Goal: Information Seeking & Learning: Learn about a topic

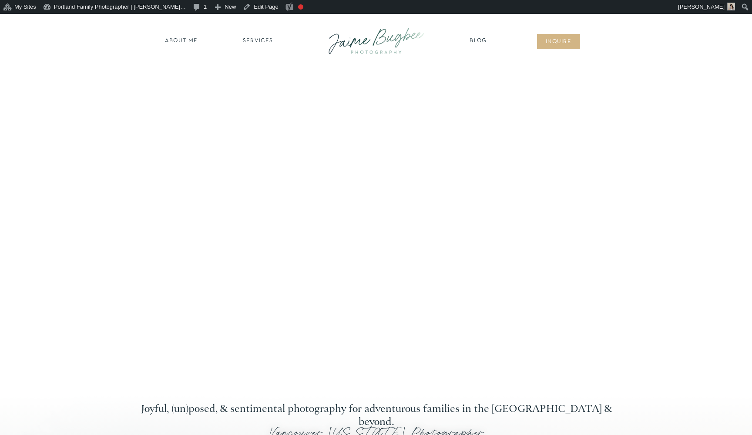
click at [479, 41] on nav "Blog" at bounding box center [478, 41] width 22 height 9
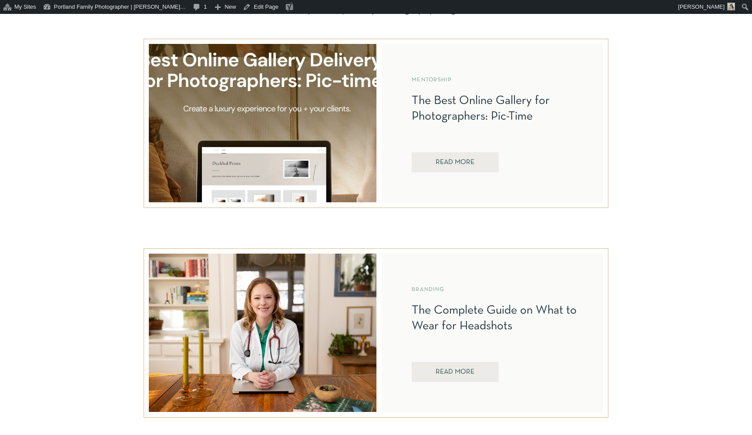
scroll to position [385, 0]
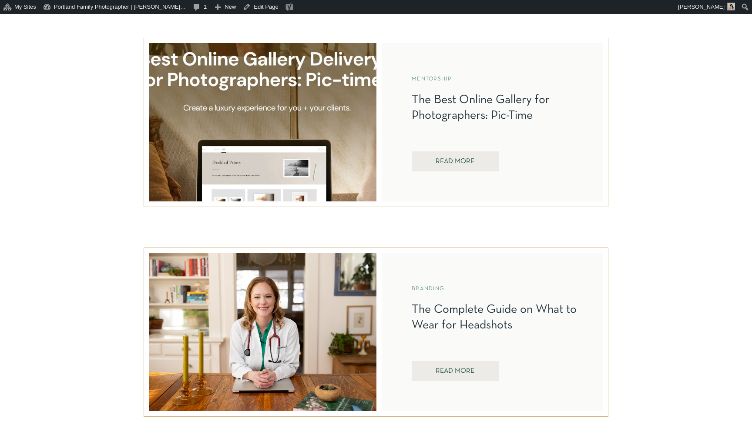
click at [453, 159] on nav "REad More" at bounding box center [455, 162] width 62 height 8
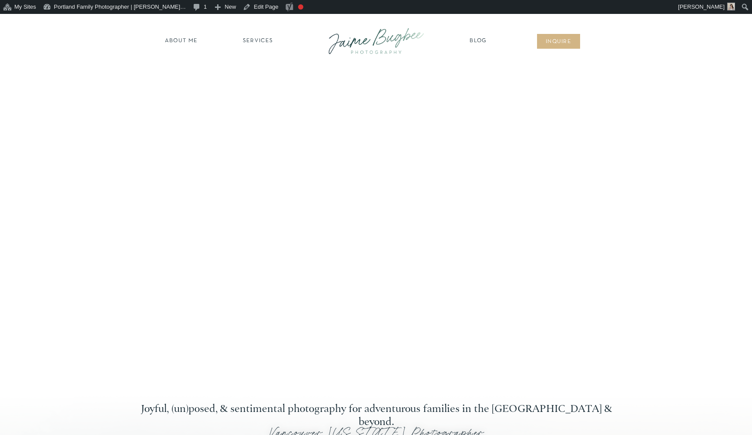
click at [484, 41] on nav "Blog" at bounding box center [478, 41] width 22 height 9
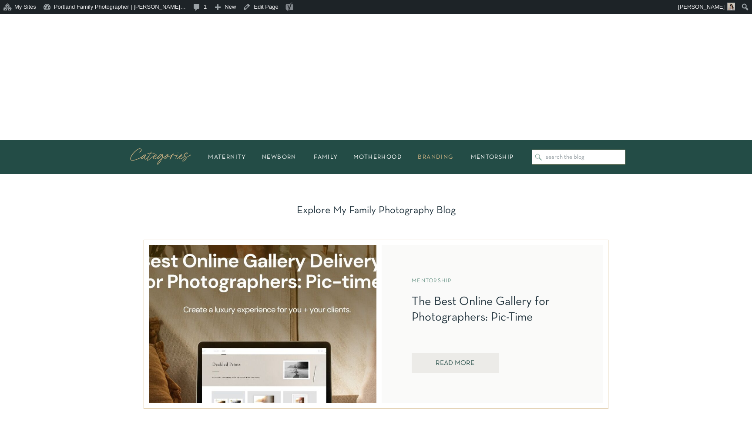
scroll to position [181, 0]
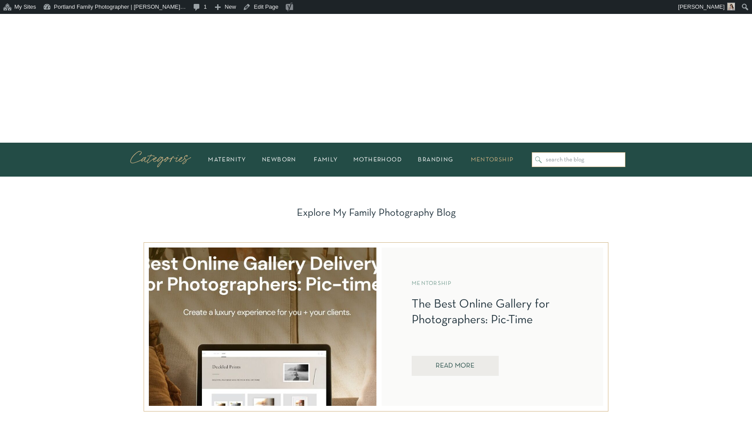
click at [495, 162] on h2 "mentorship" at bounding box center [492, 159] width 54 height 5
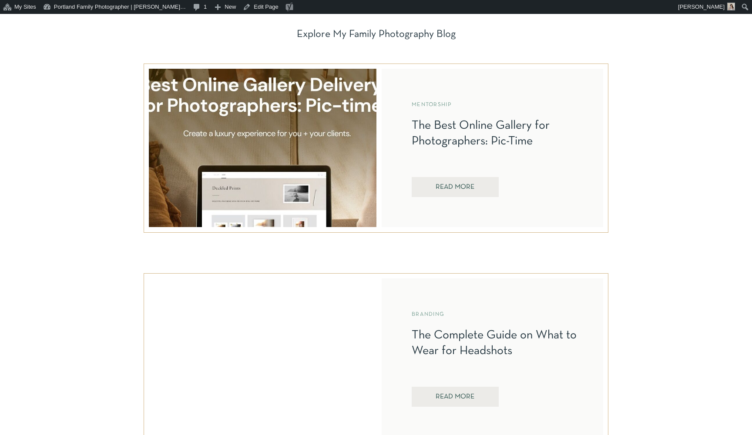
scroll to position [358, 0]
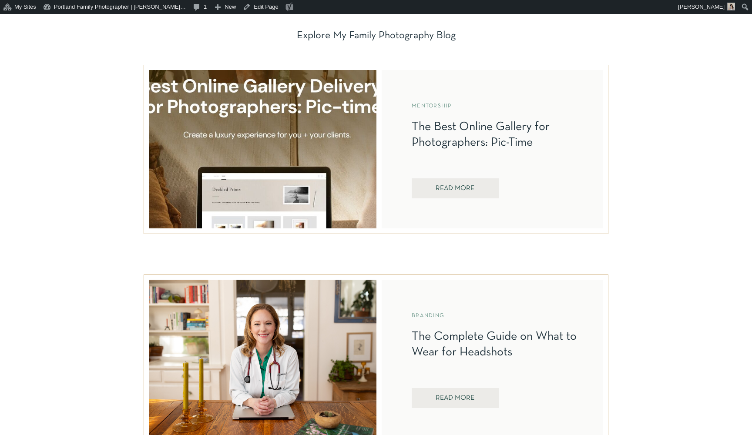
click at [470, 185] on nav "REad More" at bounding box center [455, 189] width 62 height 8
